Goal: Find specific page/section: Find specific page/section

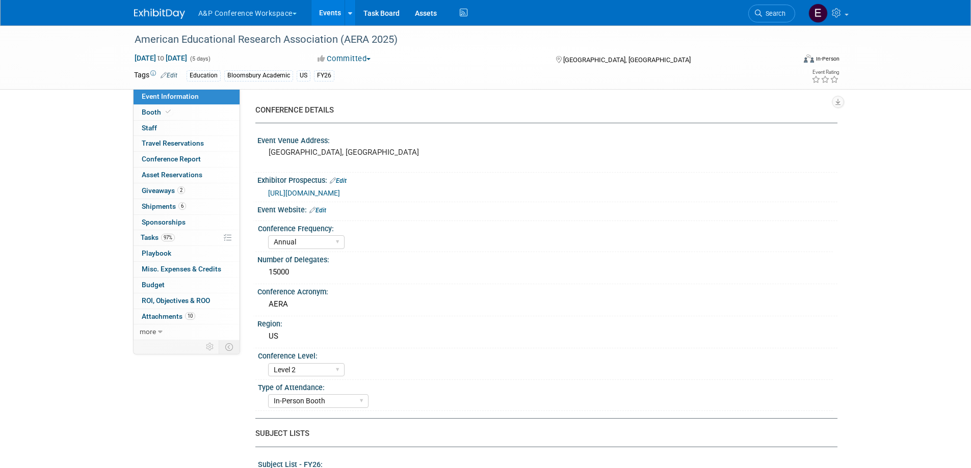
select select "Annual"
select select "Level 2"
select select "In-Person Booth"
select select "Education"
select select "Bloomsbury/Rowman & [PERSON_NAME]"
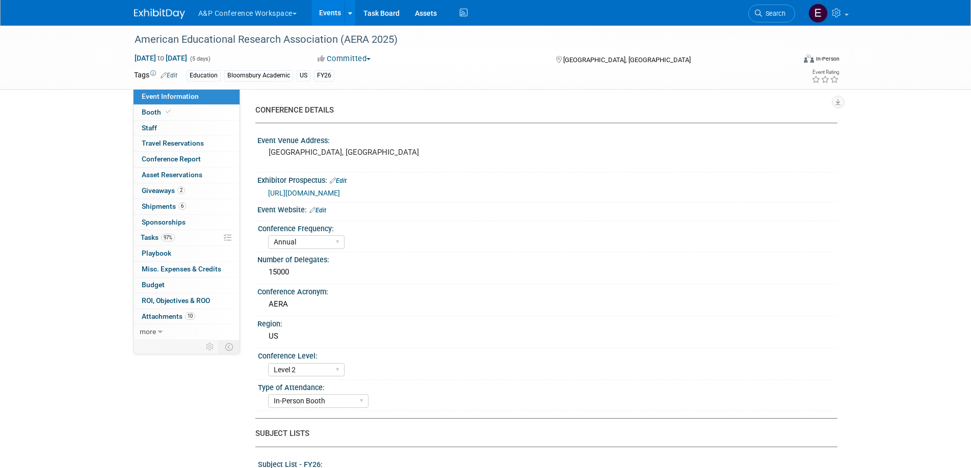
select select "[PERSON_NAME]"
select select "Networking/Commissioning"
click at [765, 12] on span "Search" at bounding box center [773, 14] width 23 height 8
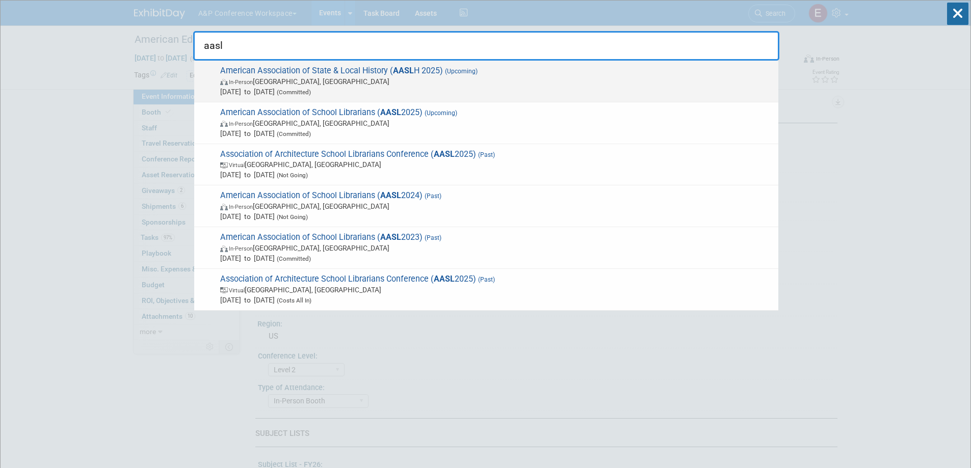
type input "aasl"
click at [419, 81] on span "In-Person Cincinnati, OH" at bounding box center [496, 81] width 553 height 10
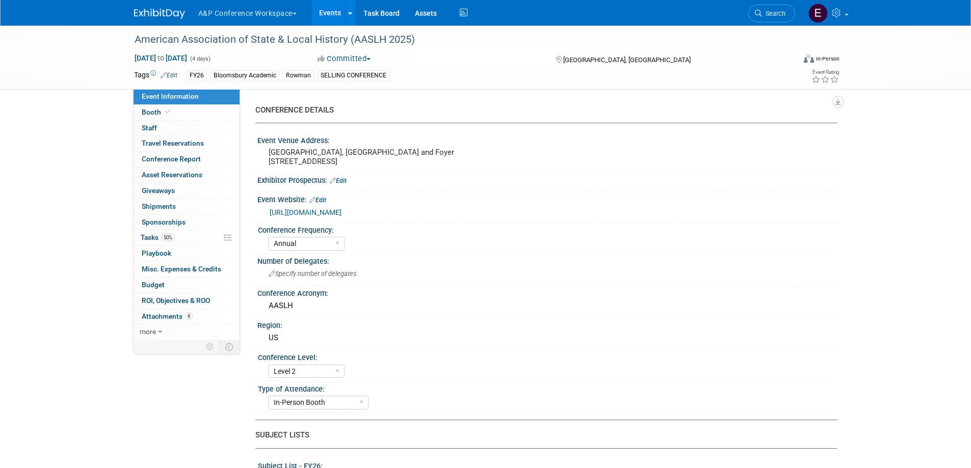
select select "Annual"
select select "Level 2"
select select "In-Person Booth"
select select "Museum Professionals"
select select "Bloomsbury Academic"
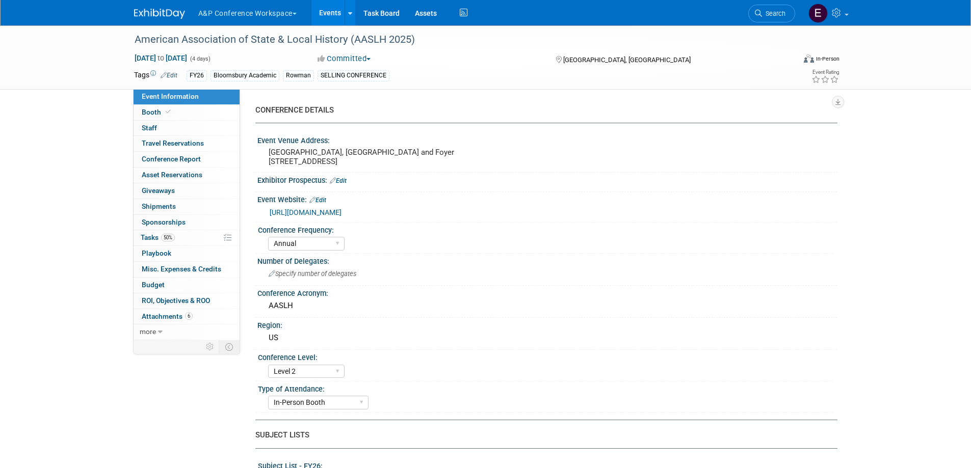
select select "[PERSON_NAME]"
select select "Brand/Subject Presence​"
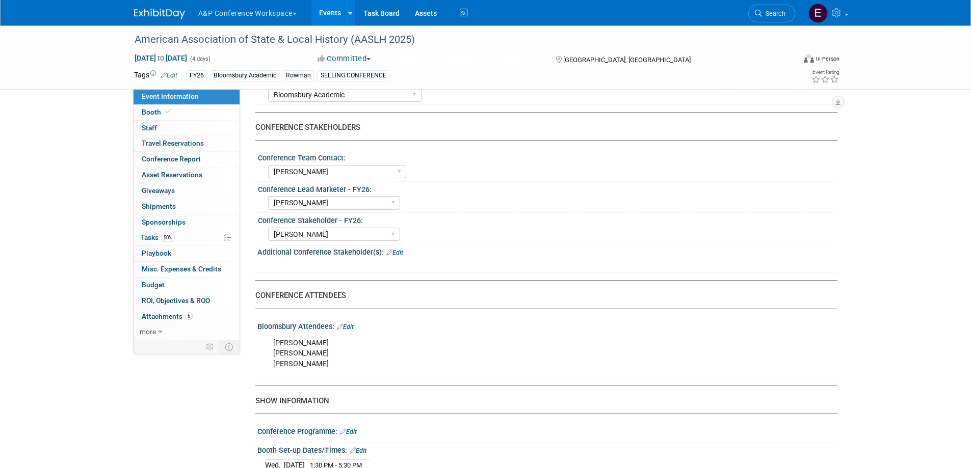
scroll to position [459, 0]
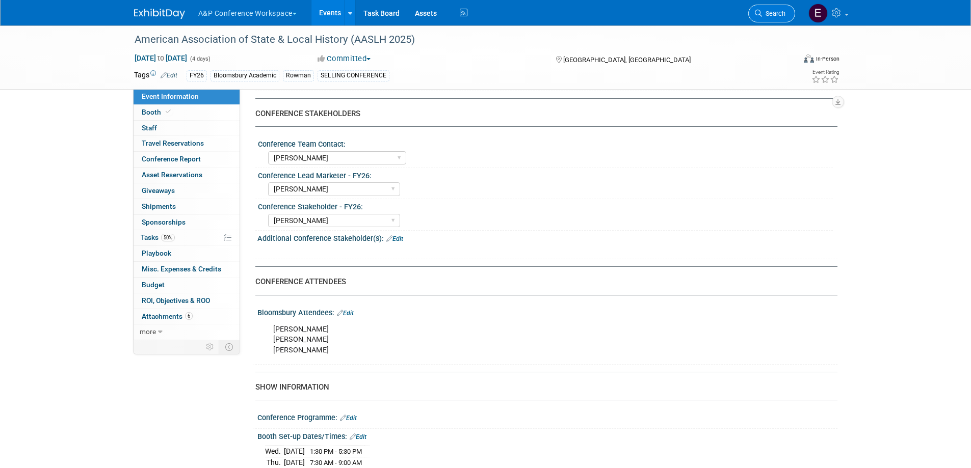
click at [778, 14] on span "Search" at bounding box center [773, 14] width 23 height 8
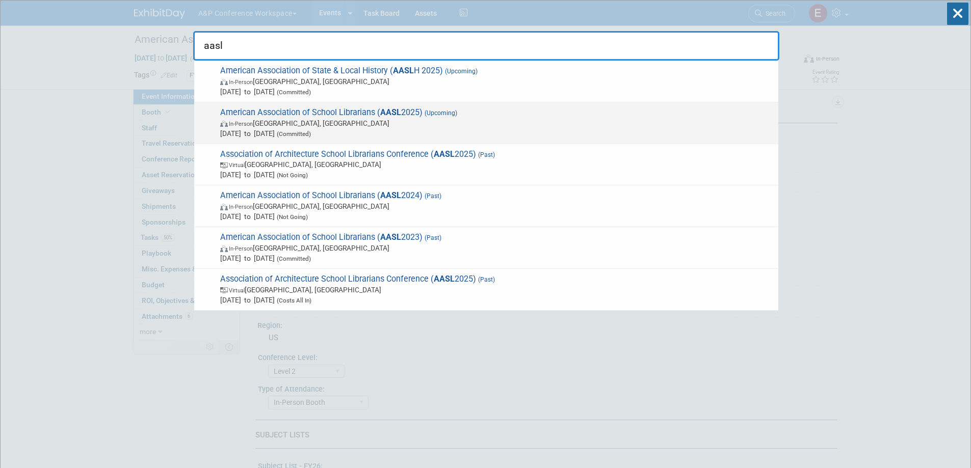
type input "aasl"
click at [364, 121] on span "In-Person St. Louis, MI" at bounding box center [496, 123] width 553 height 10
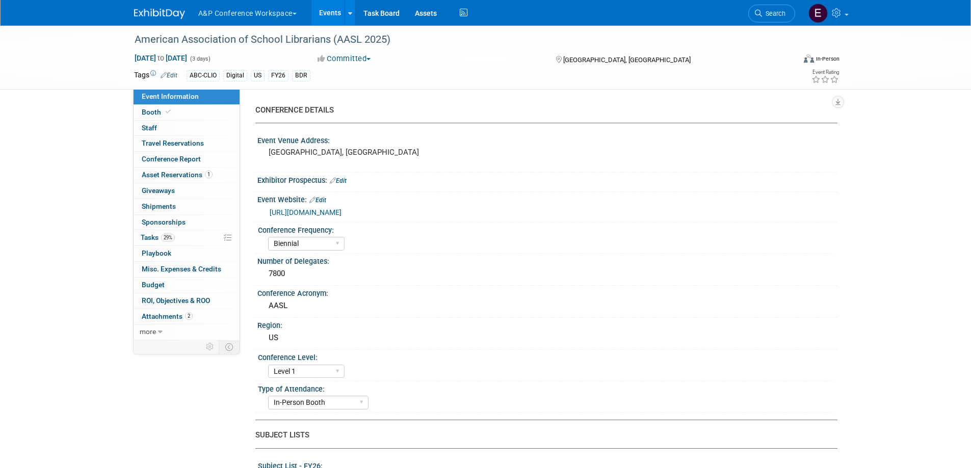
select select "Biennial"
select select "Level 1"
select select "In-Person Booth"
select select "Schools"
select select "Bloomsbury Digital Resources"
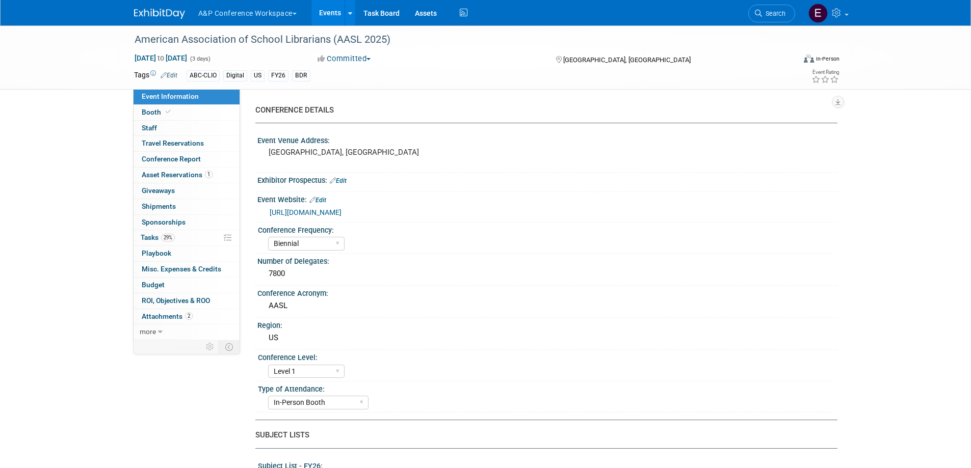
select select "[PERSON_NAME]"
select select "BDR Product Awareness and Trial Generation​"
click at [764, 15] on span "Search" at bounding box center [773, 14] width 23 height 8
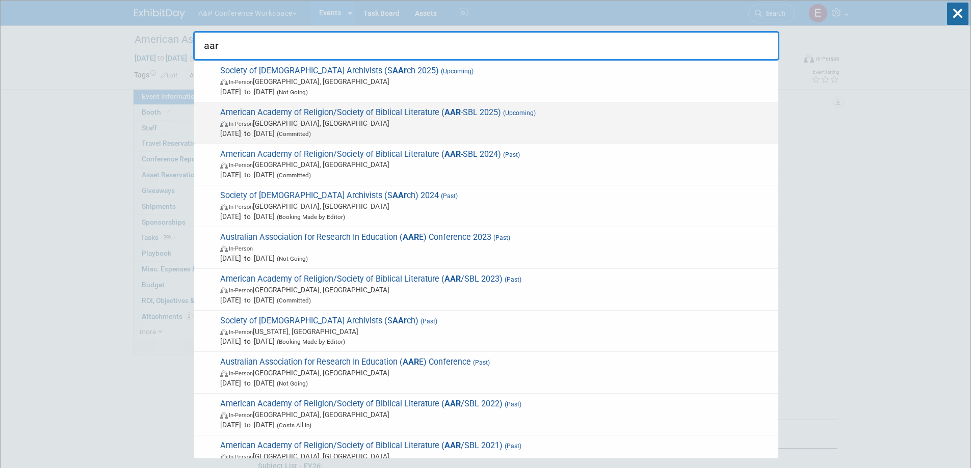
type input "aar"
click at [330, 106] on div "American Academy of Religion/Society of Biblical Literature ( AAR -SBL 2025) (U…" at bounding box center [486, 123] width 584 height 42
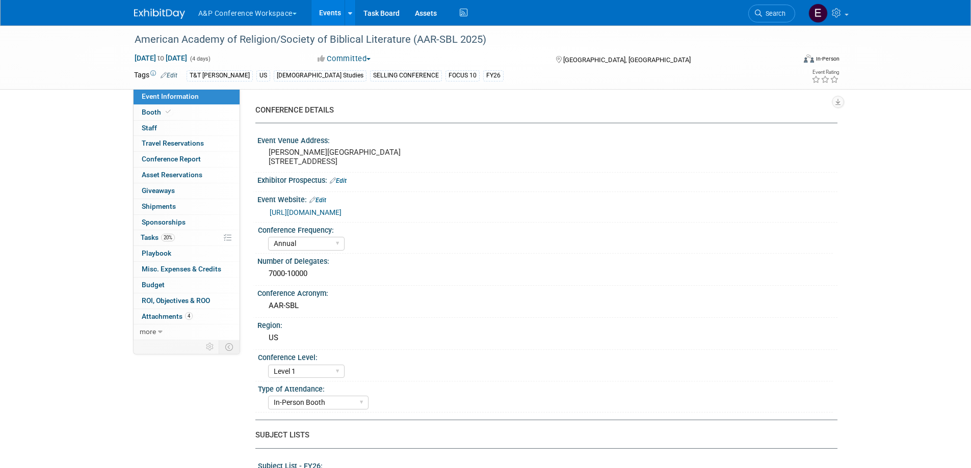
select select "Annual"
select select "Level 1"
select select "In-Person Booth"
select select "[DEMOGRAPHIC_DATA] Studies"
select select "T&T [PERSON_NAME]"
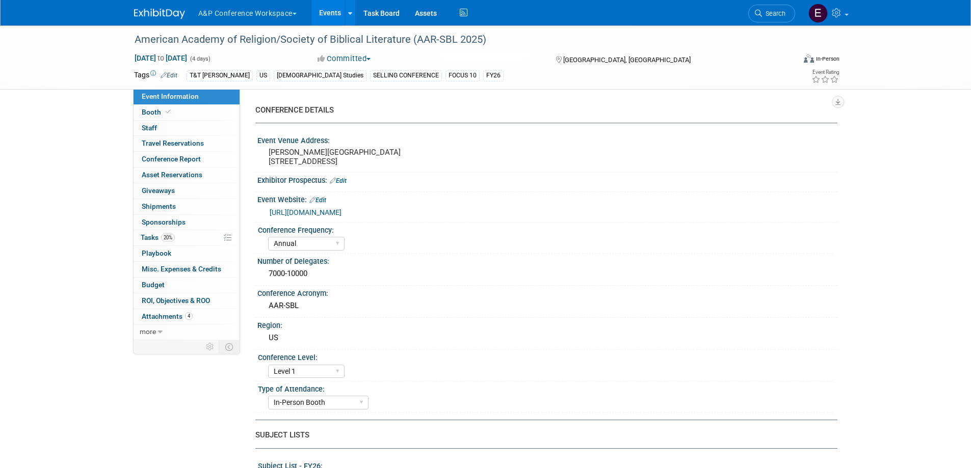
select select "[PERSON_NAME]"
select select "Networking/Commissioning"
click at [777, 8] on link "Search" at bounding box center [771, 14] width 47 height 18
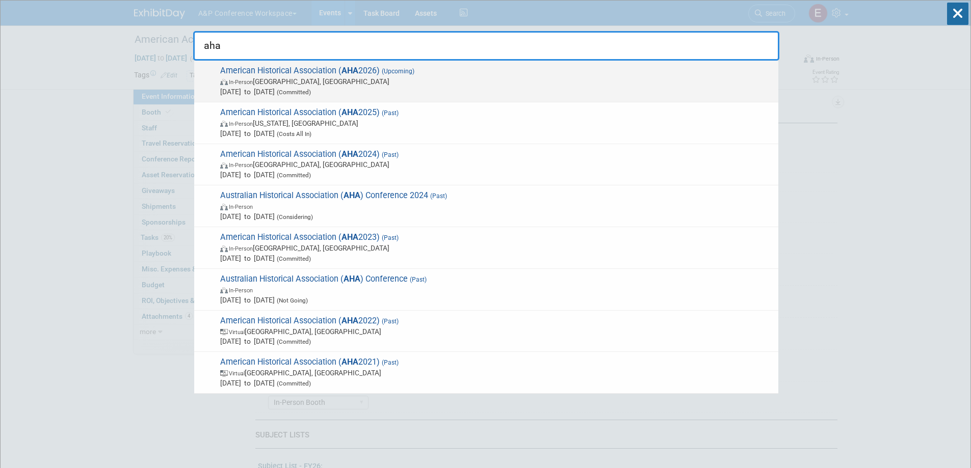
type input "aha"
